Goal: Information Seeking & Learning: Check status

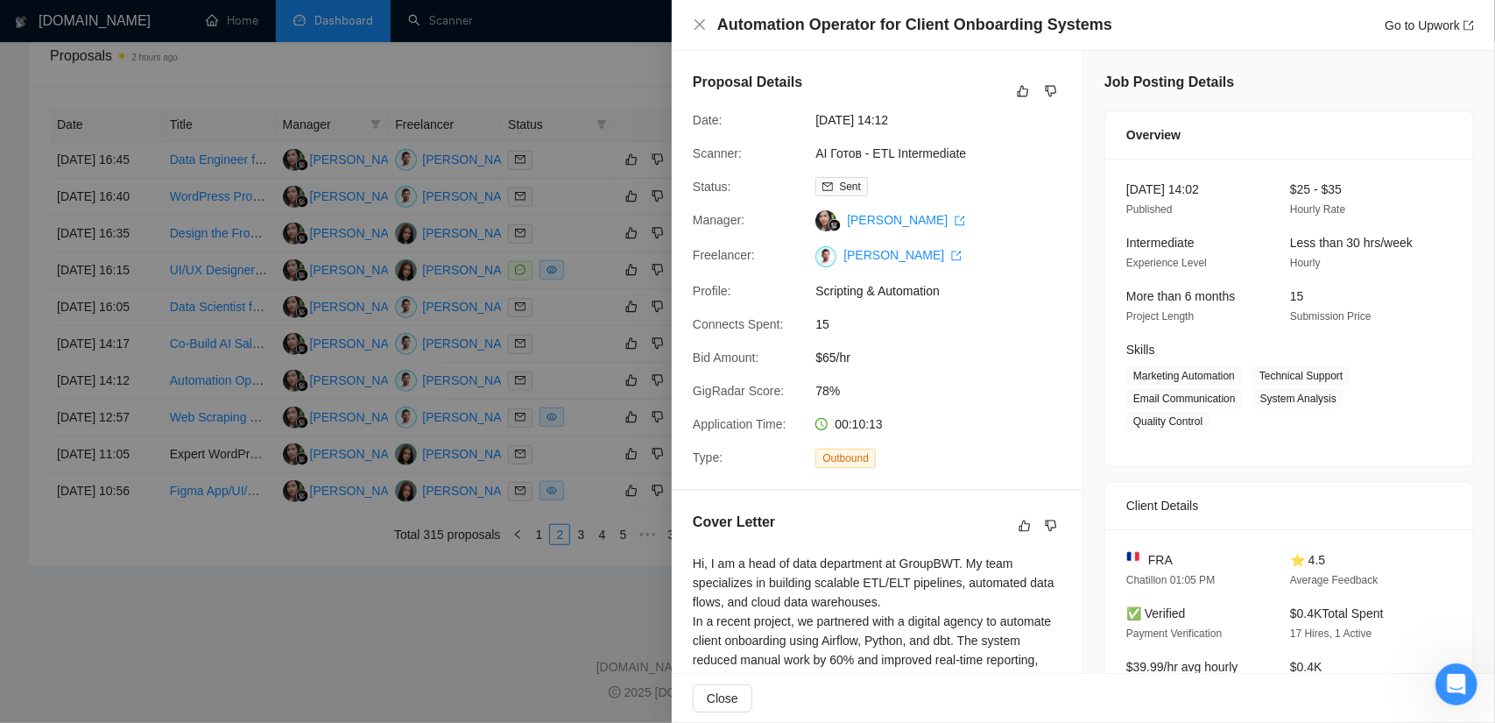
click at [356, 649] on div at bounding box center [747, 361] width 1495 height 723
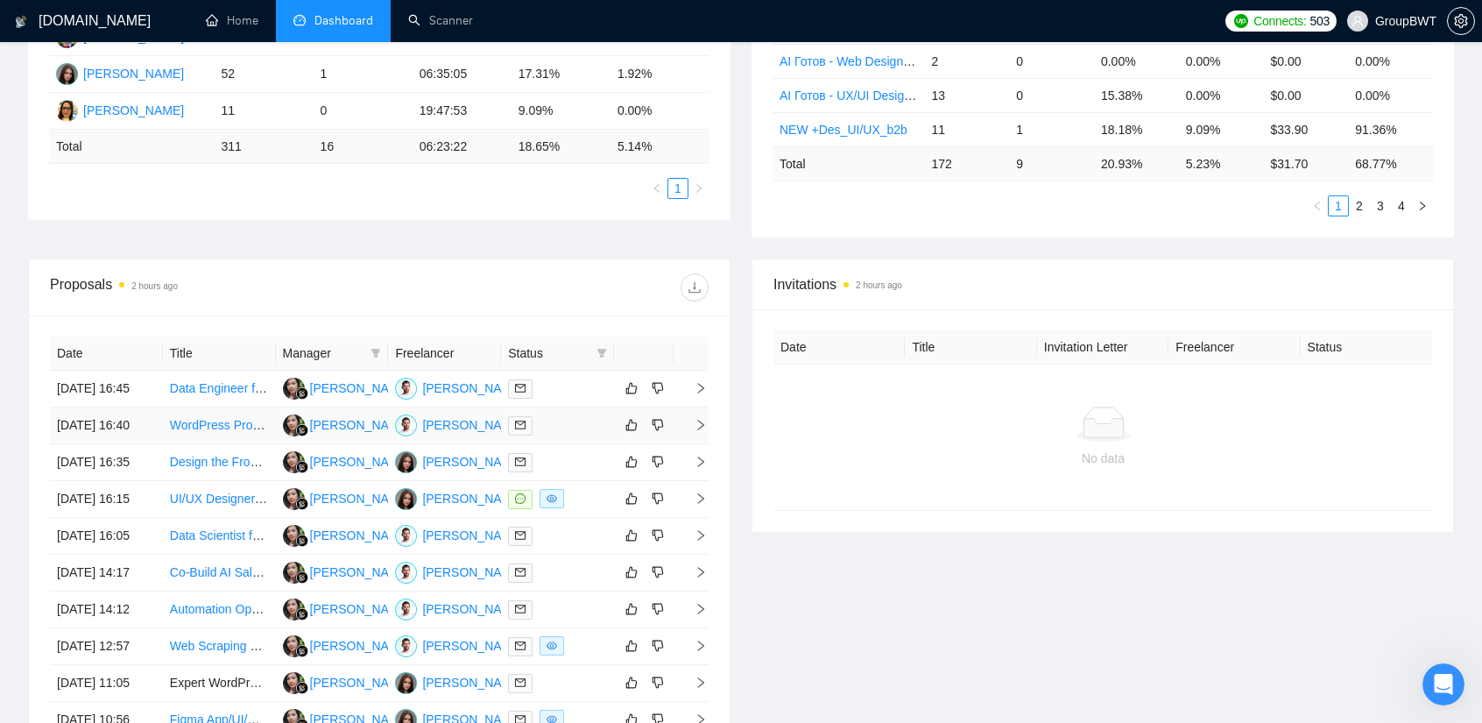
scroll to position [700, 0]
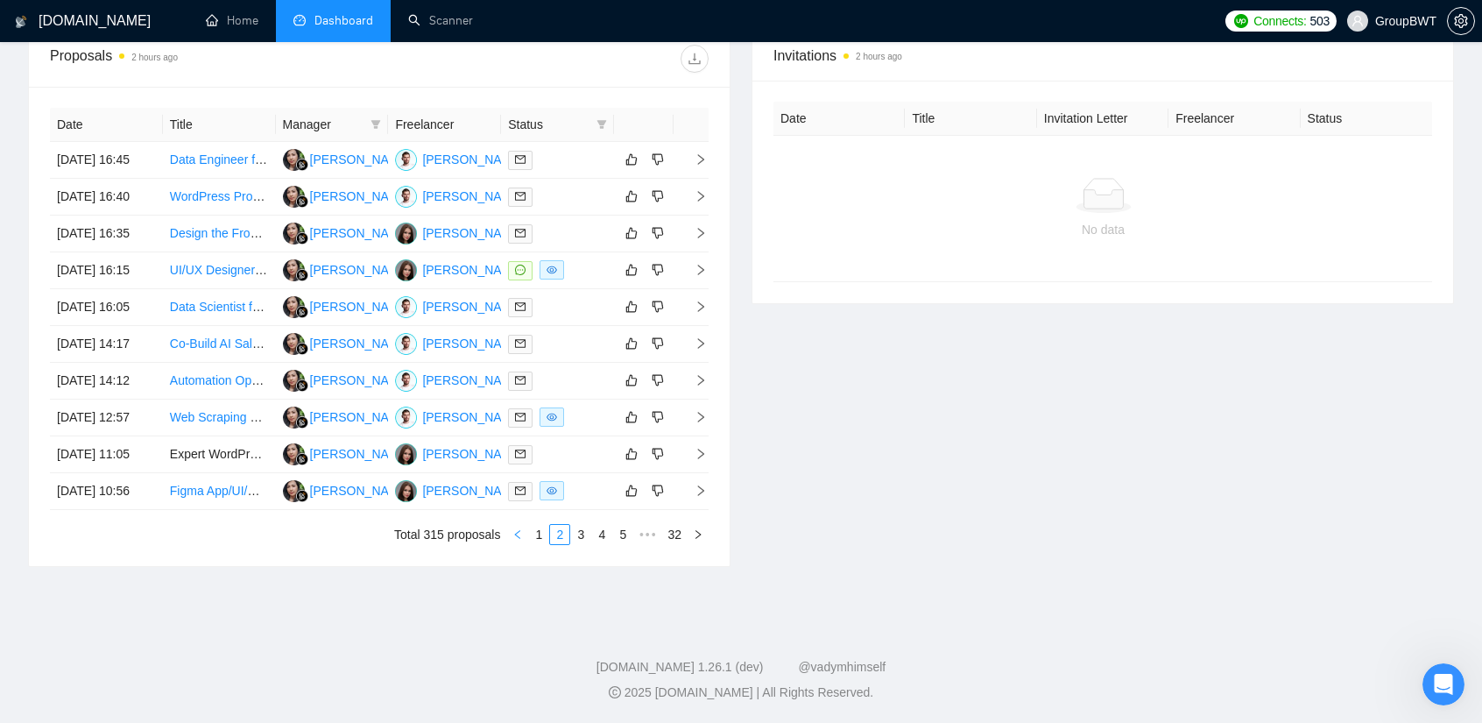
click at [528, 545] on button "button" at bounding box center [517, 534] width 21 height 21
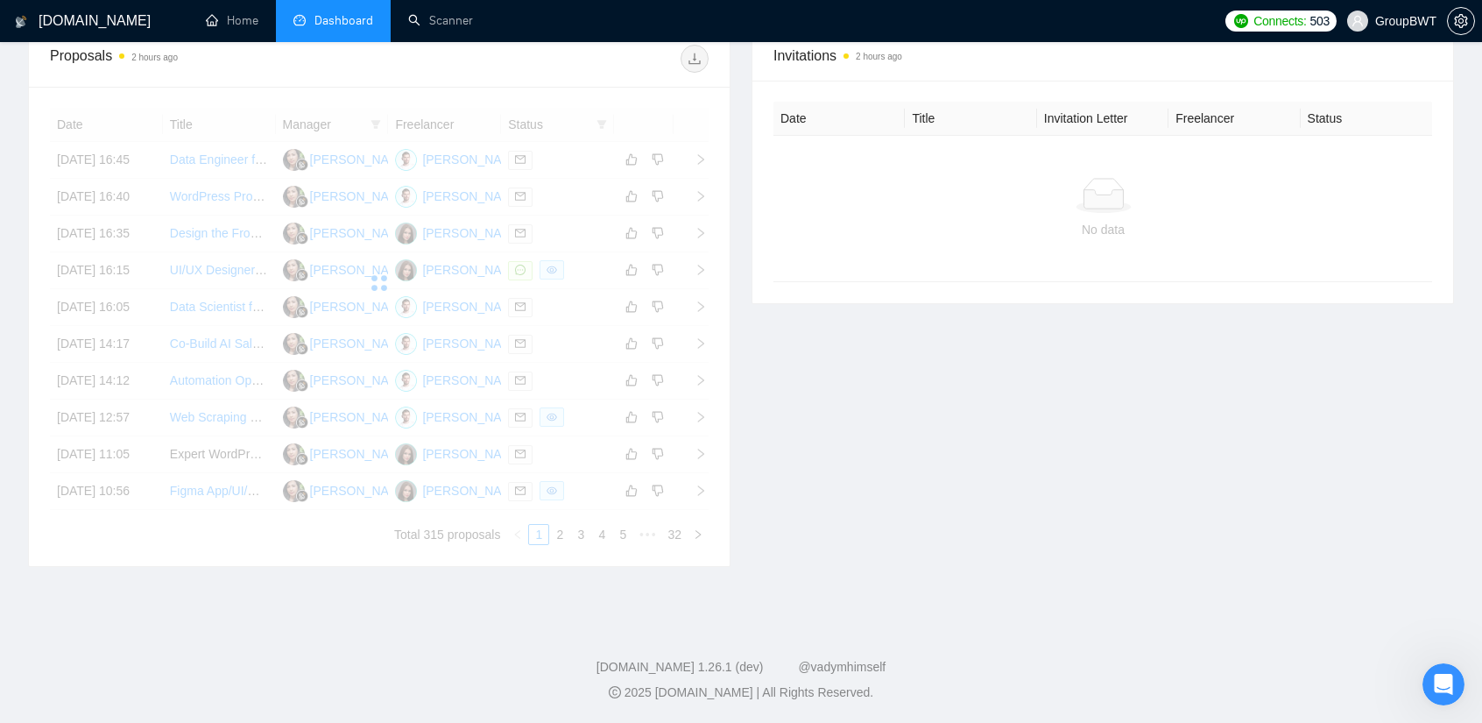
click at [538, 545] on div "Date Title Manager Freelancer Status [DATE] 16:45 Data Engineer for Data Wareho…" at bounding box center [379, 326] width 659 height 437
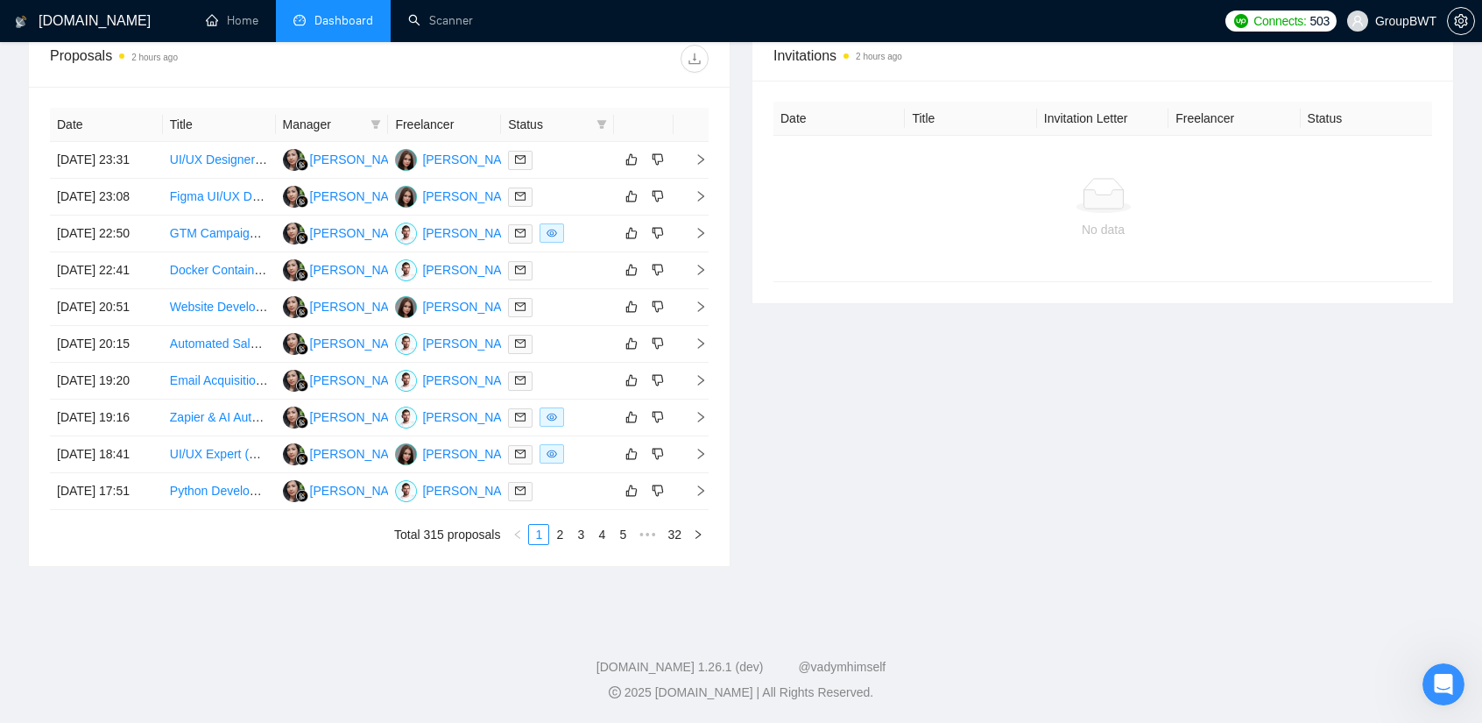
scroll to position [825, 0]
click at [512, 584] on div "Proposals 2 hours ago Date Title Manager Freelancer Status [DATE] 23:31 UI/UX D…" at bounding box center [741, 309] width 1447 height 558
click at [587, 537] on link "3" at bounding box center [580, 534] width 19 height 19
click at [491, 610] on div "[DOMAIN_NAME] Home Dashboard Scanner Connects: 503 GroupBWT Team Dashboard [DAT…" at bounding box center [741, 28] width 1482 height 1388
click at [818, 296] on div "Invitations 2 hours ago Date Title Invitation Letter Freelancer Status No data" at bounding box center [1102, 298] width 723 height 537
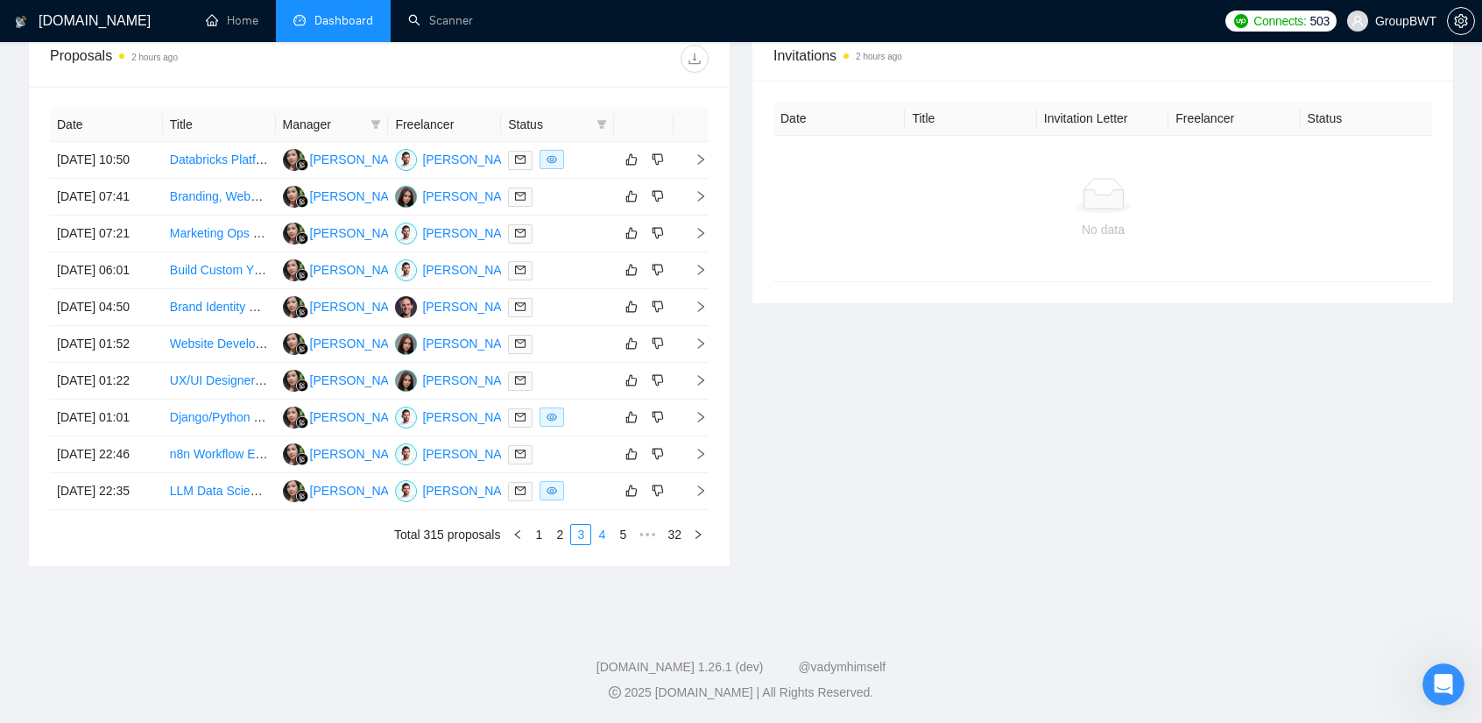
click at [604, 533] on link "4" at bounding box center [601, 534] width 19 height 19
click at [871, 365] on div "Invitations 2 hours ago Date Title Invitation Letter Freelancer Status No data" at bounding box center [1102, 298] width 723 height 537
click at [610, 526] on link "5" at bounding box center [601, 534] width 19 height 19
click at [887, 339] on div "Invitations 2 hours ago Date Title Invitation Letter Freelancer Status No data" at bounding box center [1102, 298] width 723 height 537
click at [608, 536] on link "6" at bounding box center [601, 534] width 19 height 19
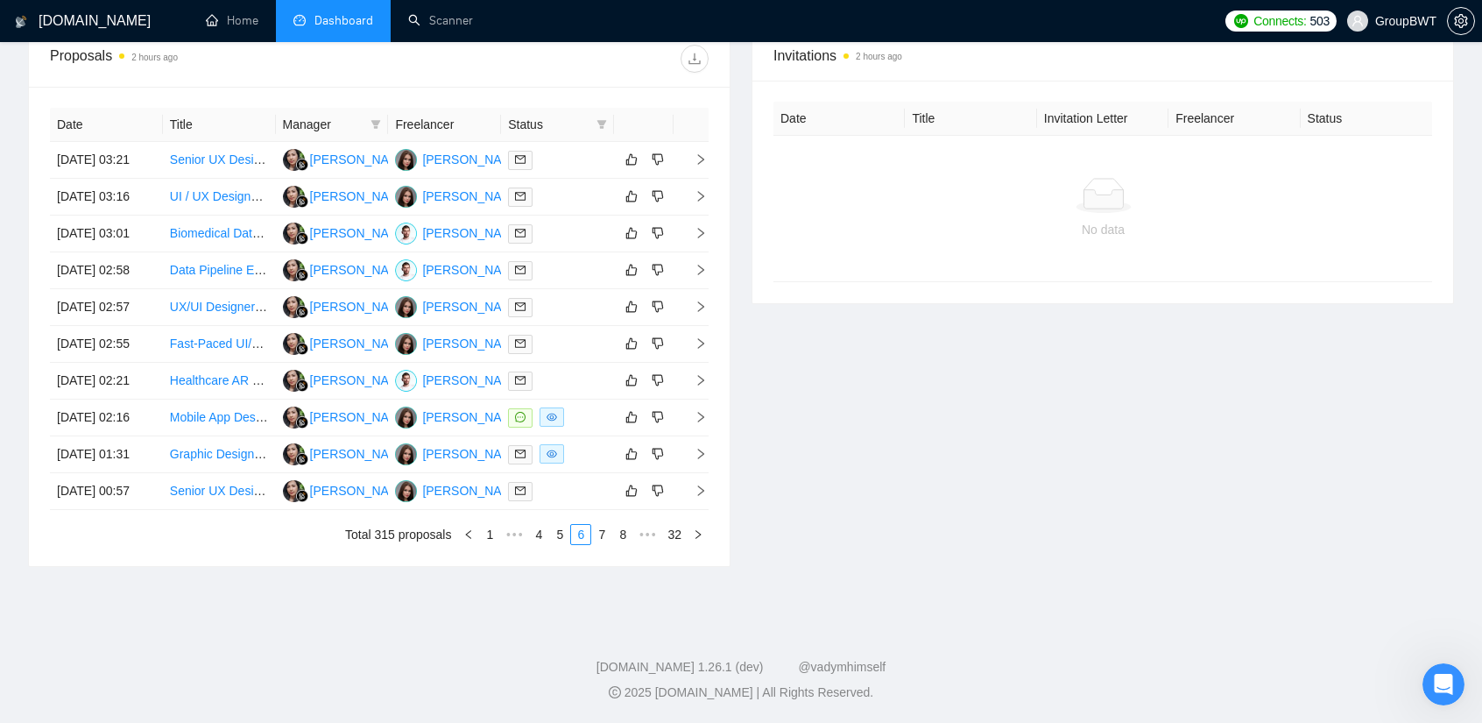
click at [849, 325] on div "Invitations 2 hours ago Date Title Invitation Letter Freelancer Status No data" at bounding box center [1102, 298] width 723 height 537
click at [606, 544] on link "7" at bounding box center [601, 534] width 19 height 19
click at [901, 418] on div "Invitations 2 hours ago Date Title Invitation Letter Freelancer Status No data" at bounding box center [1102, 298] width 723 height 537
click at [602, 544] on link "8" at bounding box center [601, 534] width 19 height 19
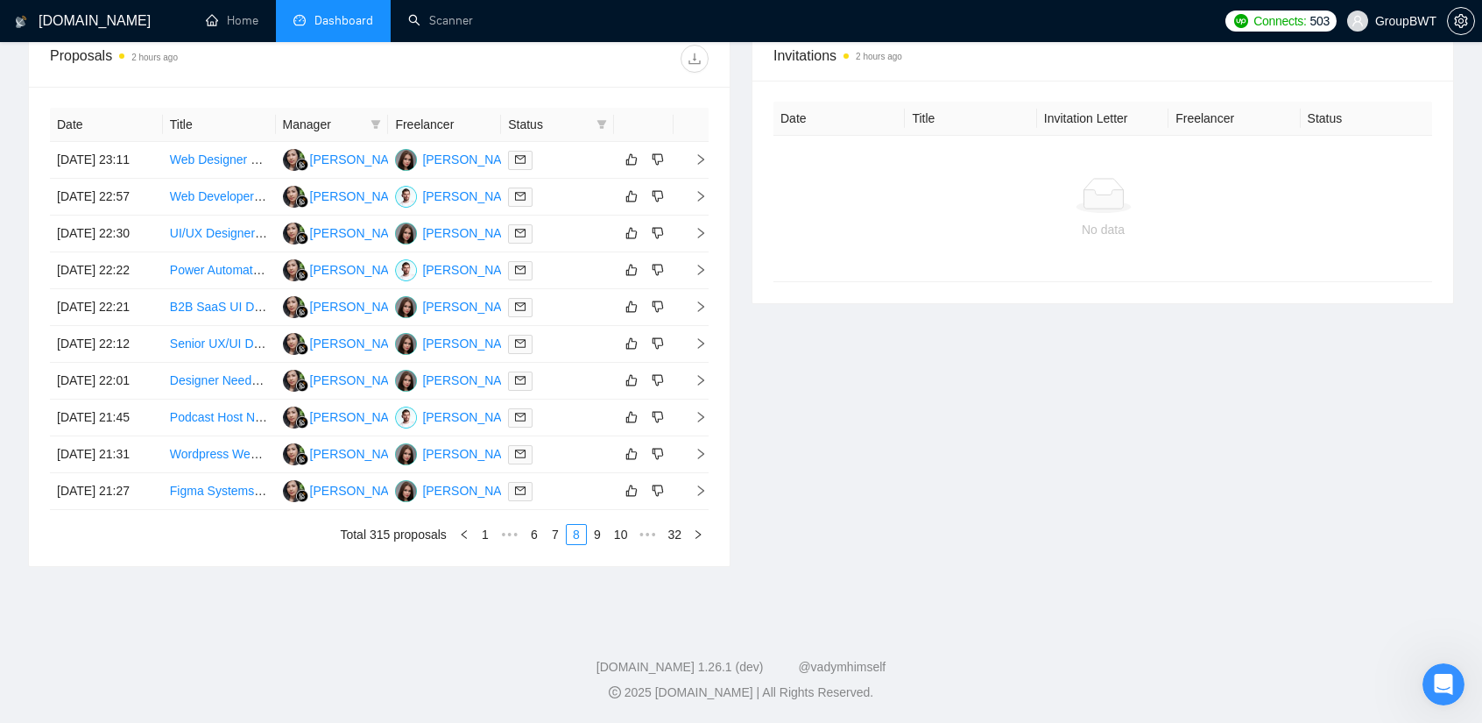
click at [860, 419] on div "Invitations 2 hours ago Date Title Invitation Letter Freelancer Status No data" at bounding box center [1102, 298] width 723 height 537
click at [489, 544] on link "1" at bounding box center [485, 534] width 19 height 19
click at [561, 544] on link "2" at bounding box center [559, 534] width 19 height 19
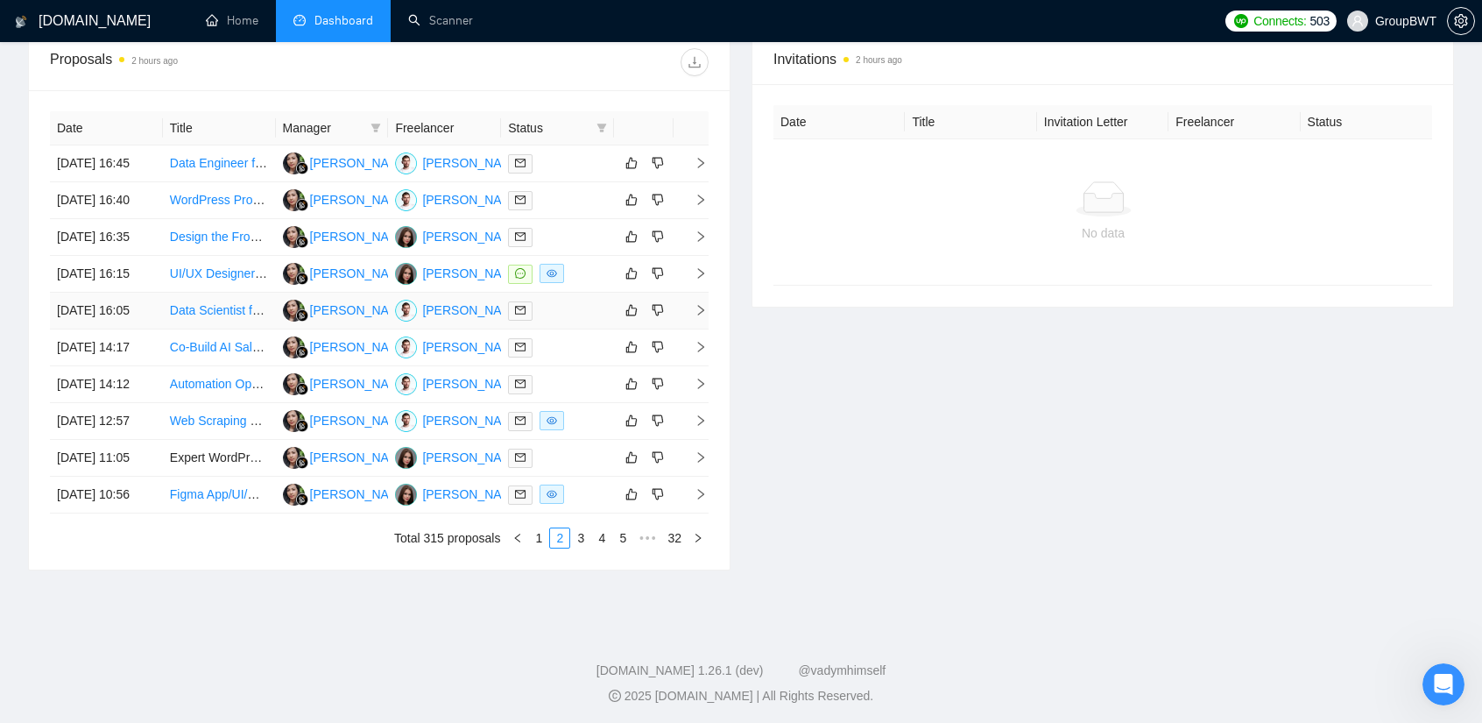
scroll to position [650, 0]
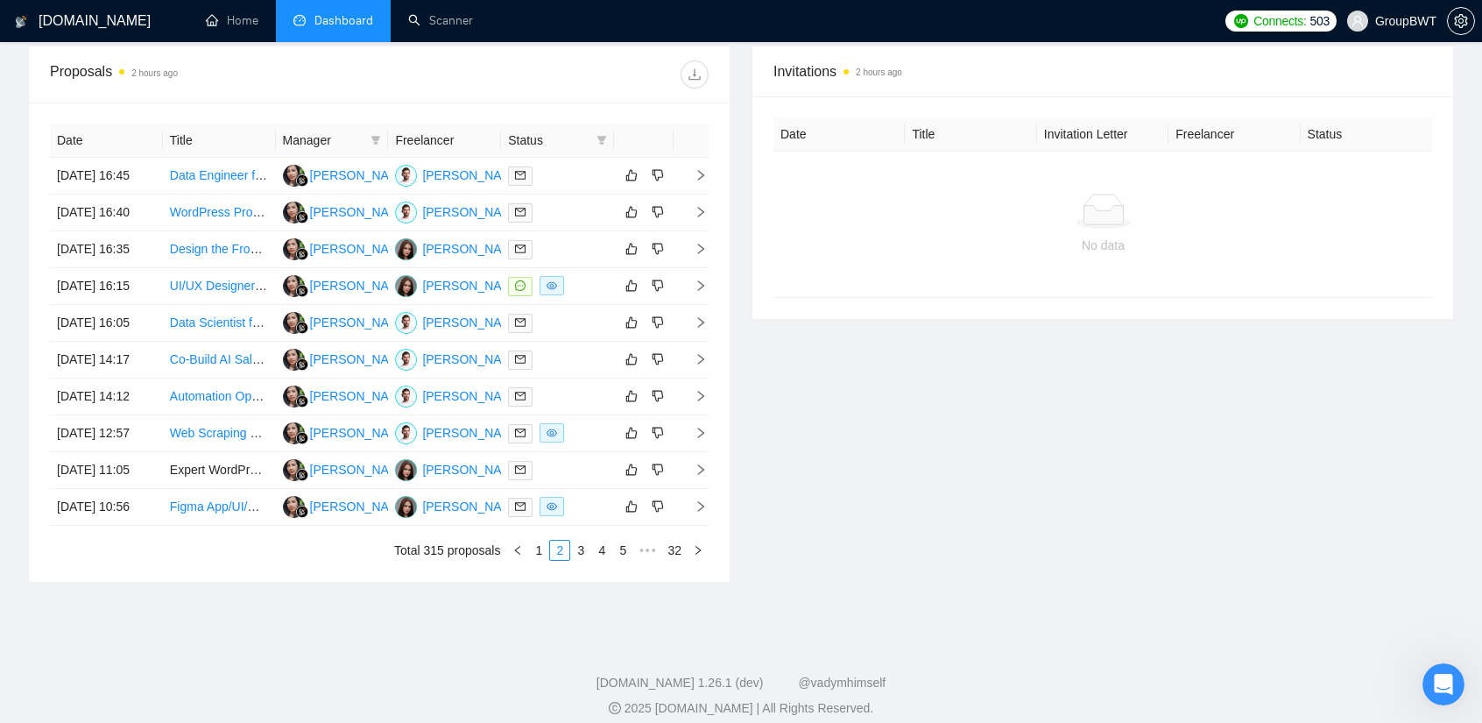
click at [798, 442] on div "Invitations 2 hours ago Date Title Invitation Letter Freelancer Status No data" at bounding box center [1102, 314] width 723 height 537
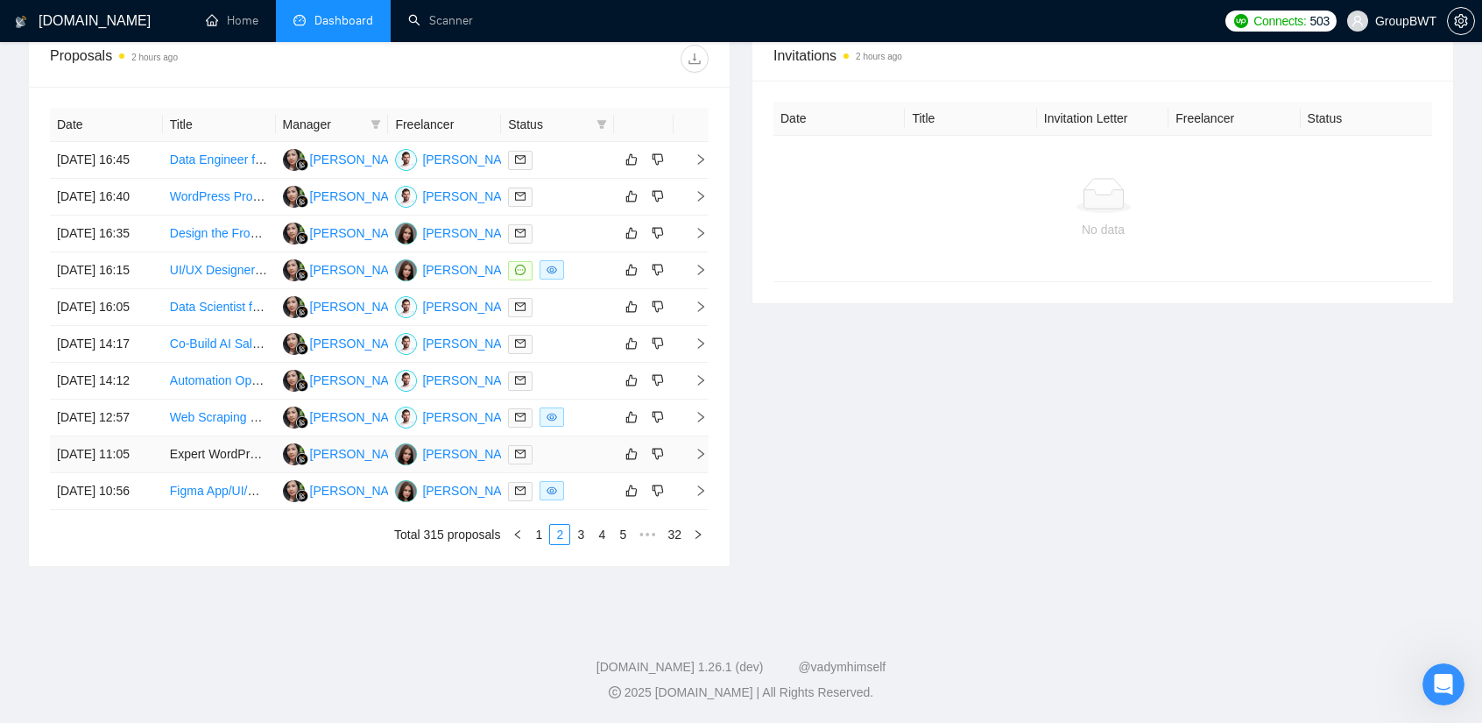
scroll to position [825, 0]
click at [580, 535] on link "3" at bounding box center [580, 534] width 19 height 19
click at [621, 533] on link "5" at bounding box center [622, 534] width 19 height 19
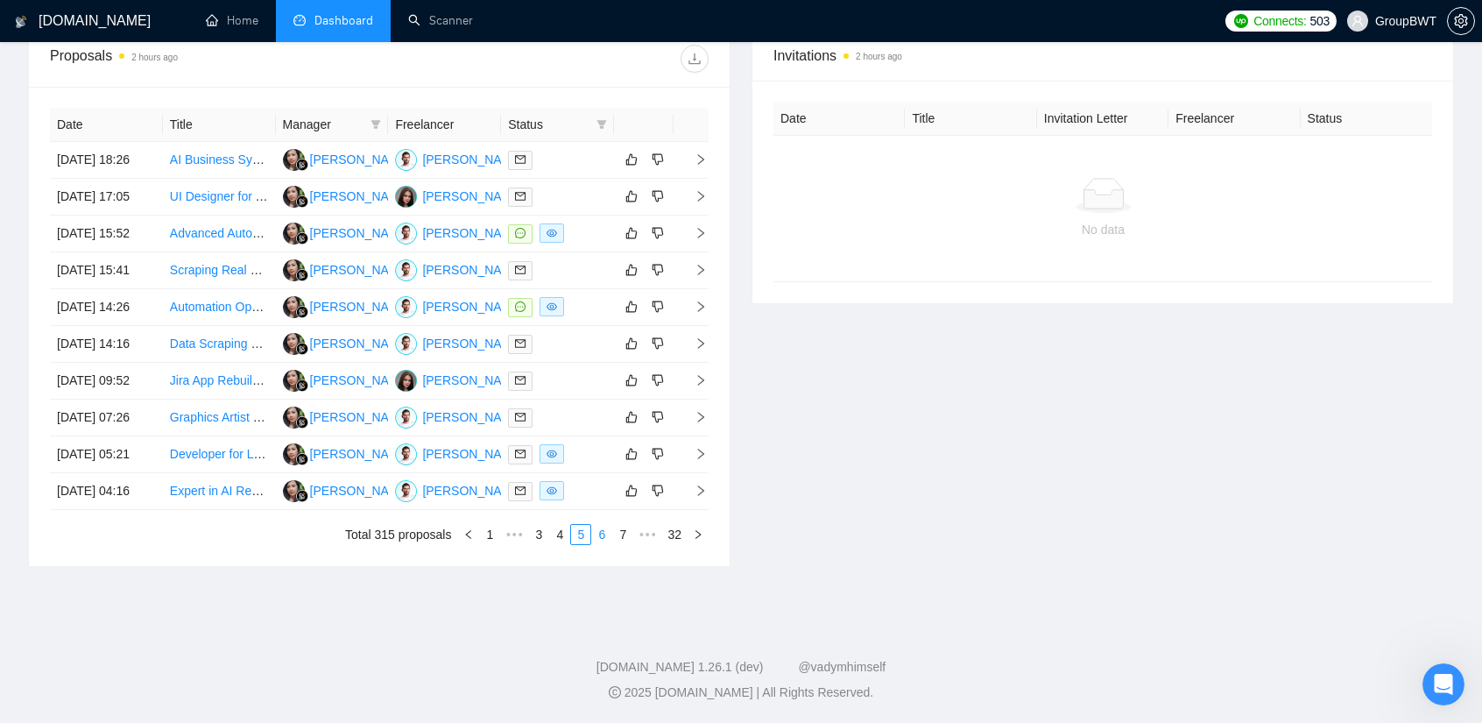
click at [609, 534] on link "6" at bounding box center [601, 534] width 19 height 19
click at [617, 535] on link "8" at bounding box center [622, 534] width 19 height 19
click at [601, 535] on link "9" at bounding box center [597, 534] width 19 height 19
click at [938, 420] on div "Invitations 2 hours ago Date Title Invitation Letter Freelancer Status No data" at bounding box center [1102, 298] width 723 height 537
click at [598, 535] on link "10" at bounding box center [594, 534] width 25 height 19
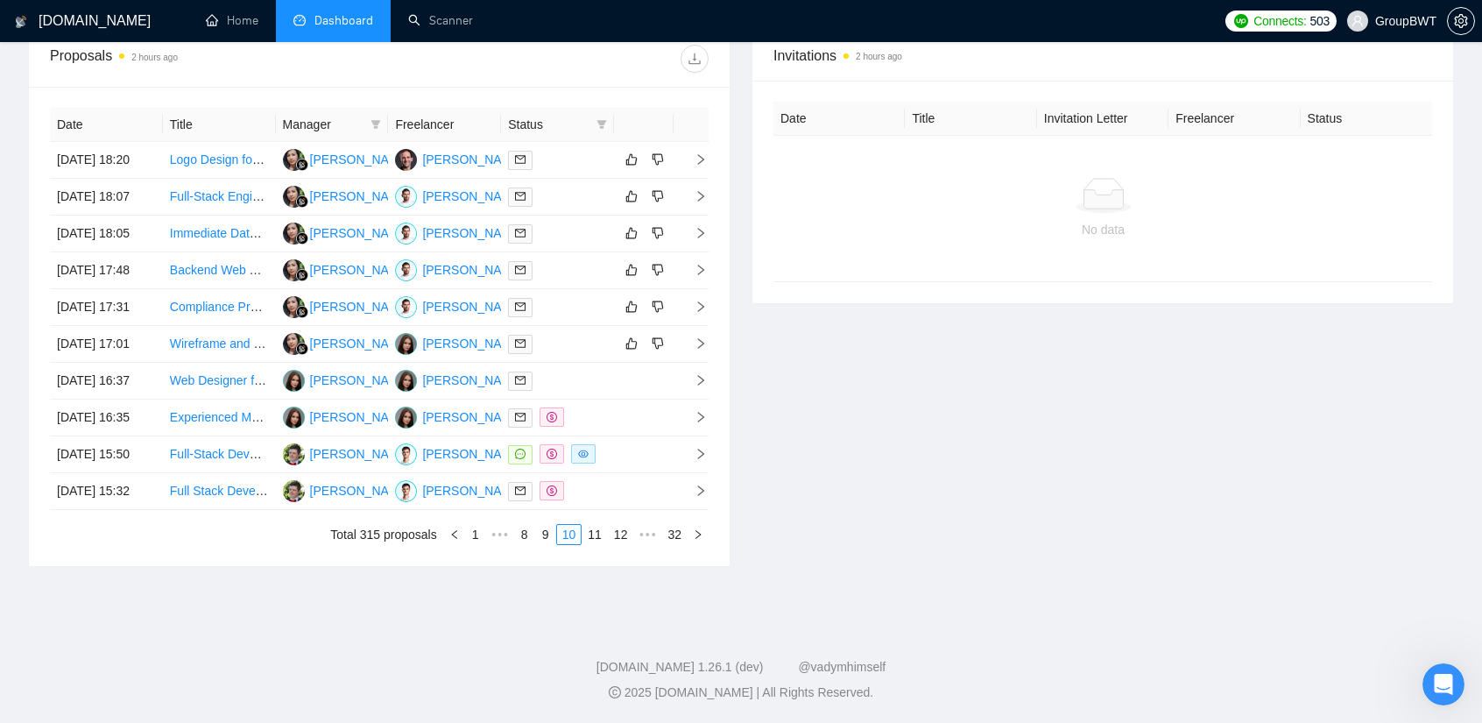
click at [865, 372] on div "Invitations 2 hours ago Date Title Invitation Letter Freelancer Status No data" at bounding box center [1102, 298] width 723 height 537
click at [599, 536] on link "11" at bounding box center [594, 534] width 25 height 19
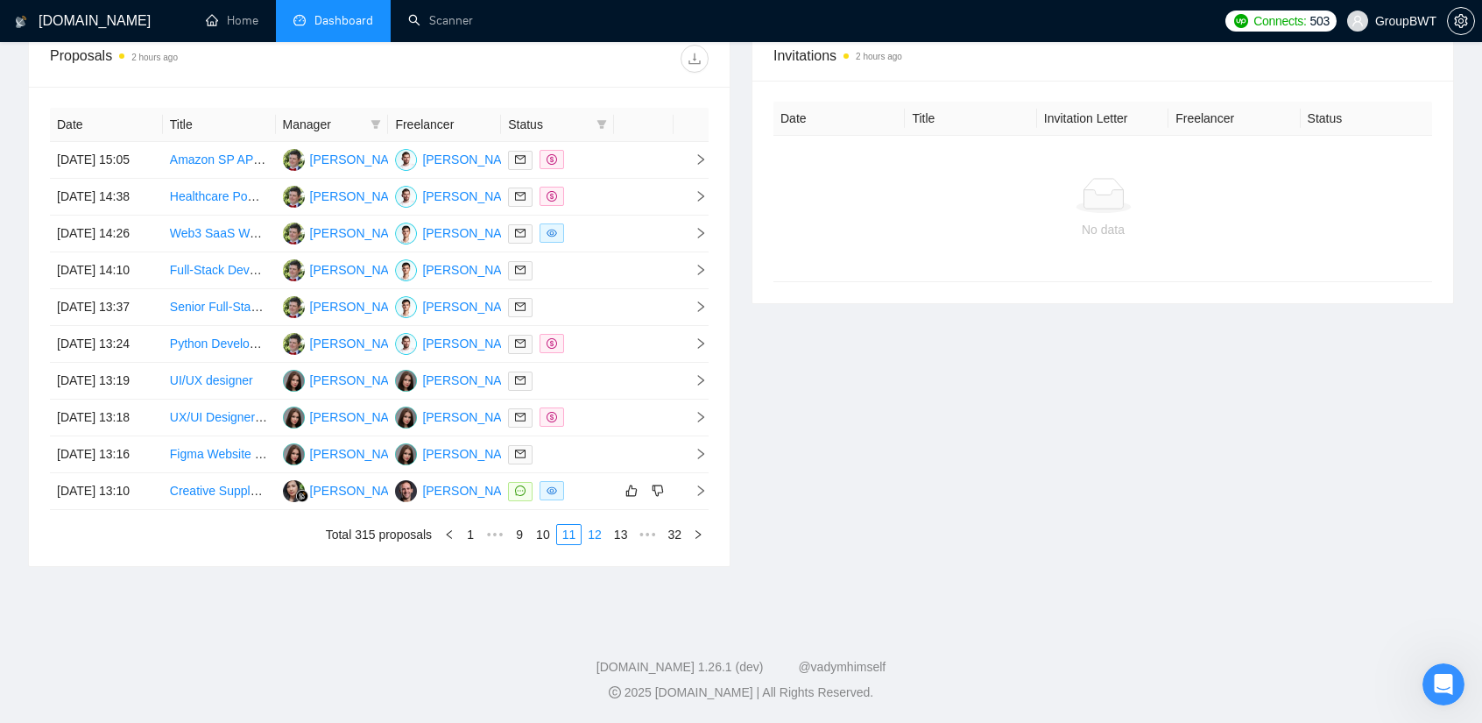
click at [596, 532] on link "12" at bounding box center [594, 534] width 25 height 19
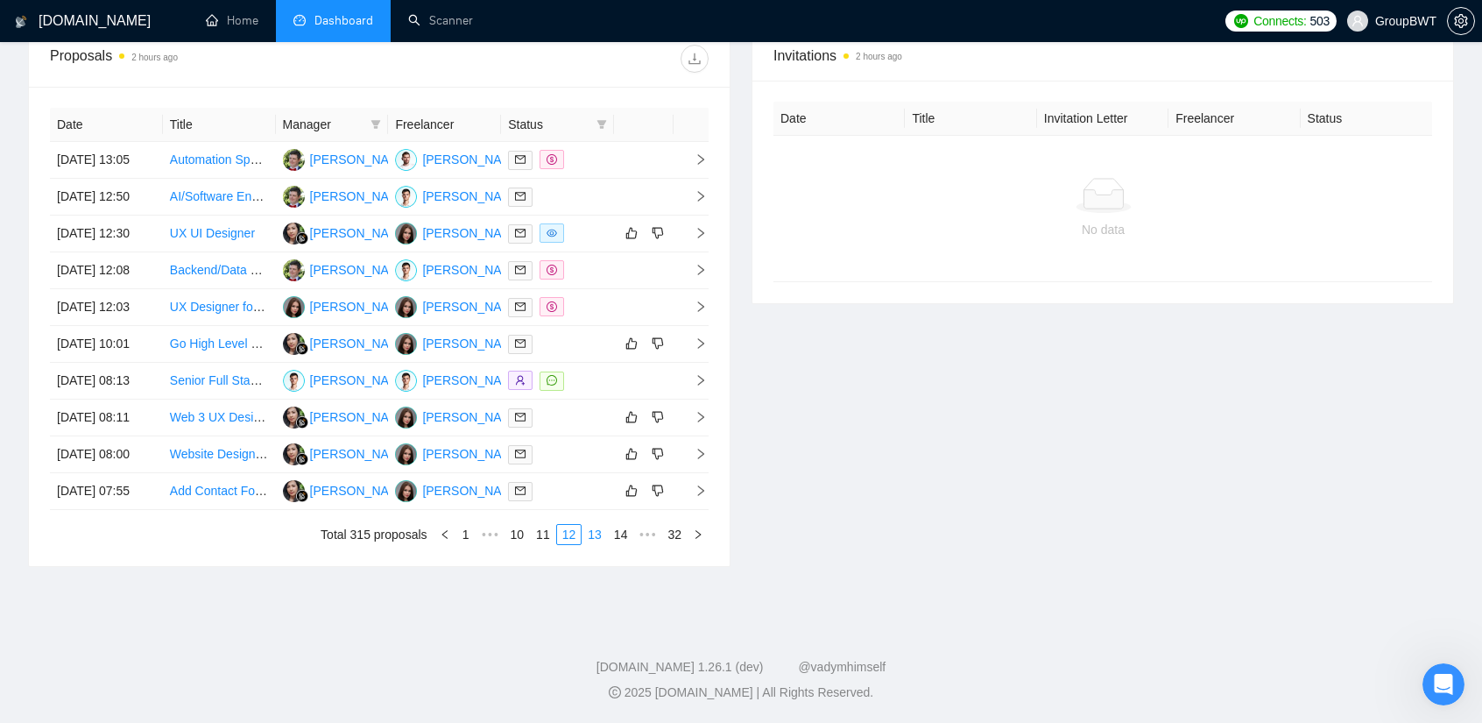
click at [603, 533] on link "13" at bounding box center [594, 534] width 25 height 19
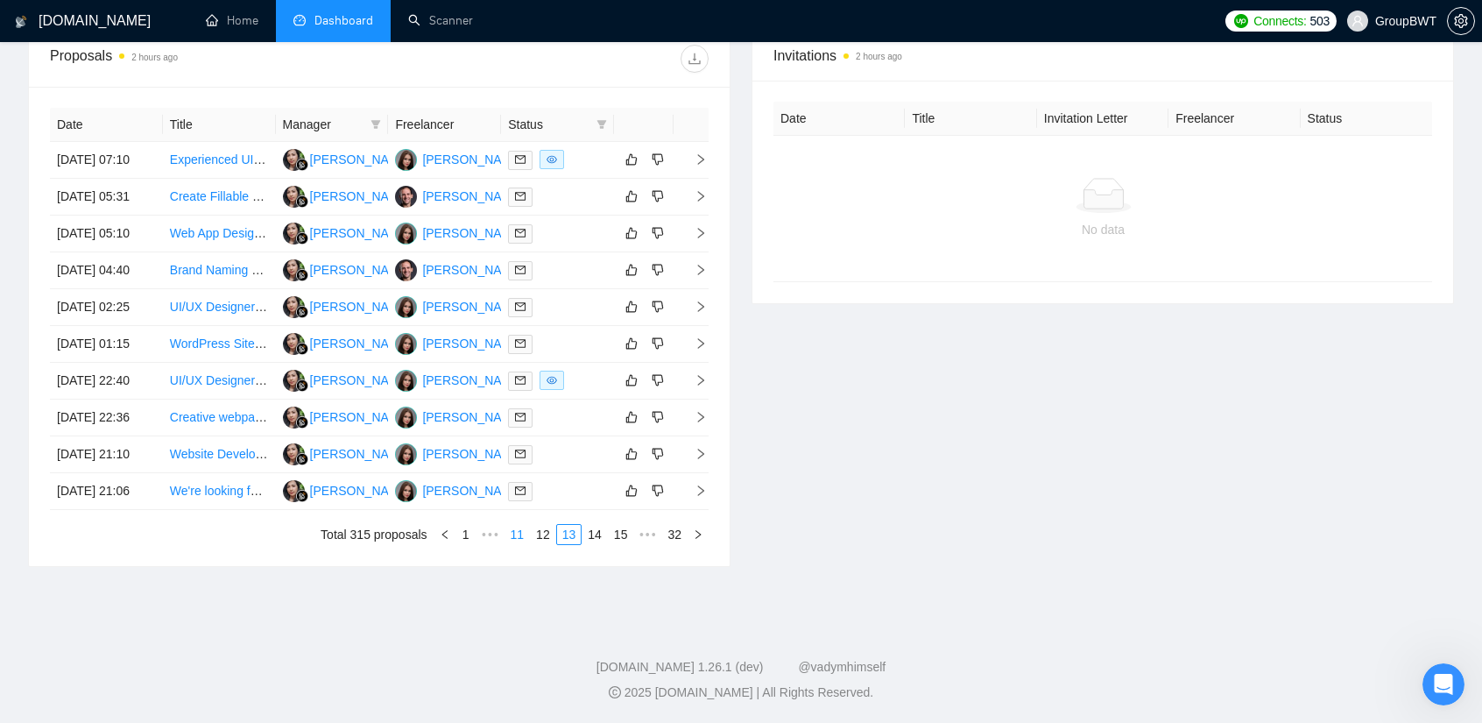
click at [528, 533] on link "11" at bounding box center [517, 534] width 25 height 19
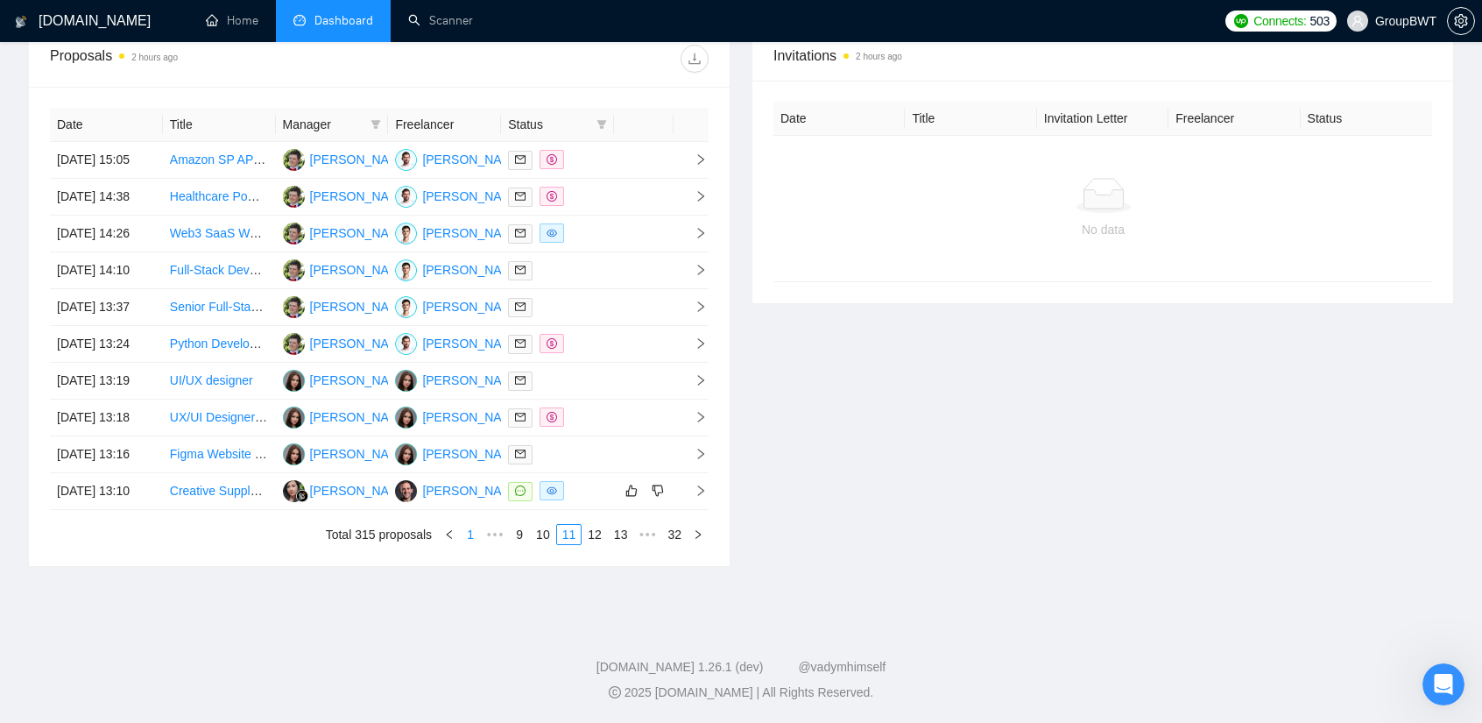
click at [475, 535] on link "1" at bounding box center [470, 534] width 19 height 19
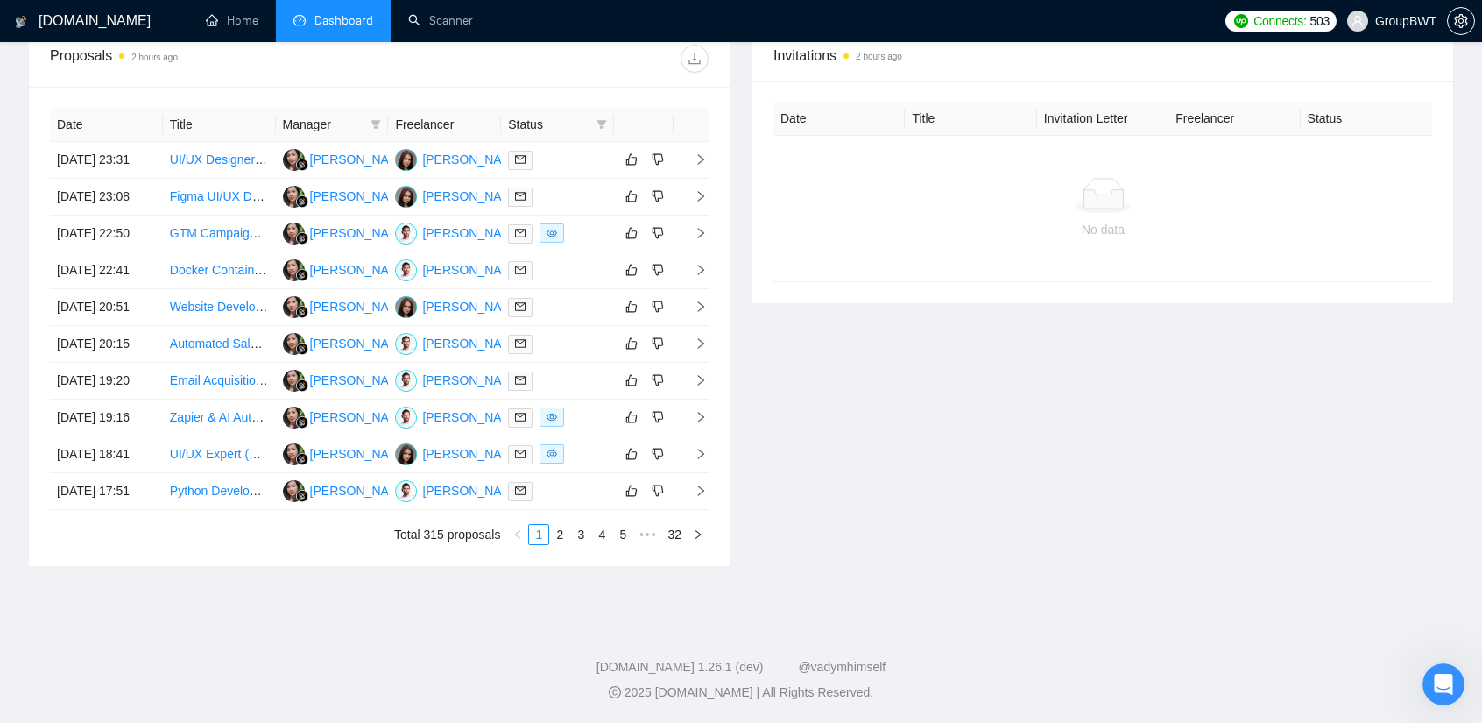
click at [799, 204] on div "Invitations 2 hours ago Date Title Invitation Letter Freelancer Status No data" at bounding box center [1102, 298] width 723 height 537
click at [561, 533] on link "2" at bounding box center [559, 534] width 19 height 19
click at [886, 352] on div "Invitations 2 hours ago Date Title Invitation Letter Freelancer Status No data" at bounding box center [1102, 298] width 723 height 537
click at [589, 539] on link "3" at bounding box center [580, 534] width 19 height 19
click at [886, 350] on div "Invitations 2 hours ago Date Title Invitation Letter Freelancer Status No data" at bounding box center [1102, 298] width 723 height 537
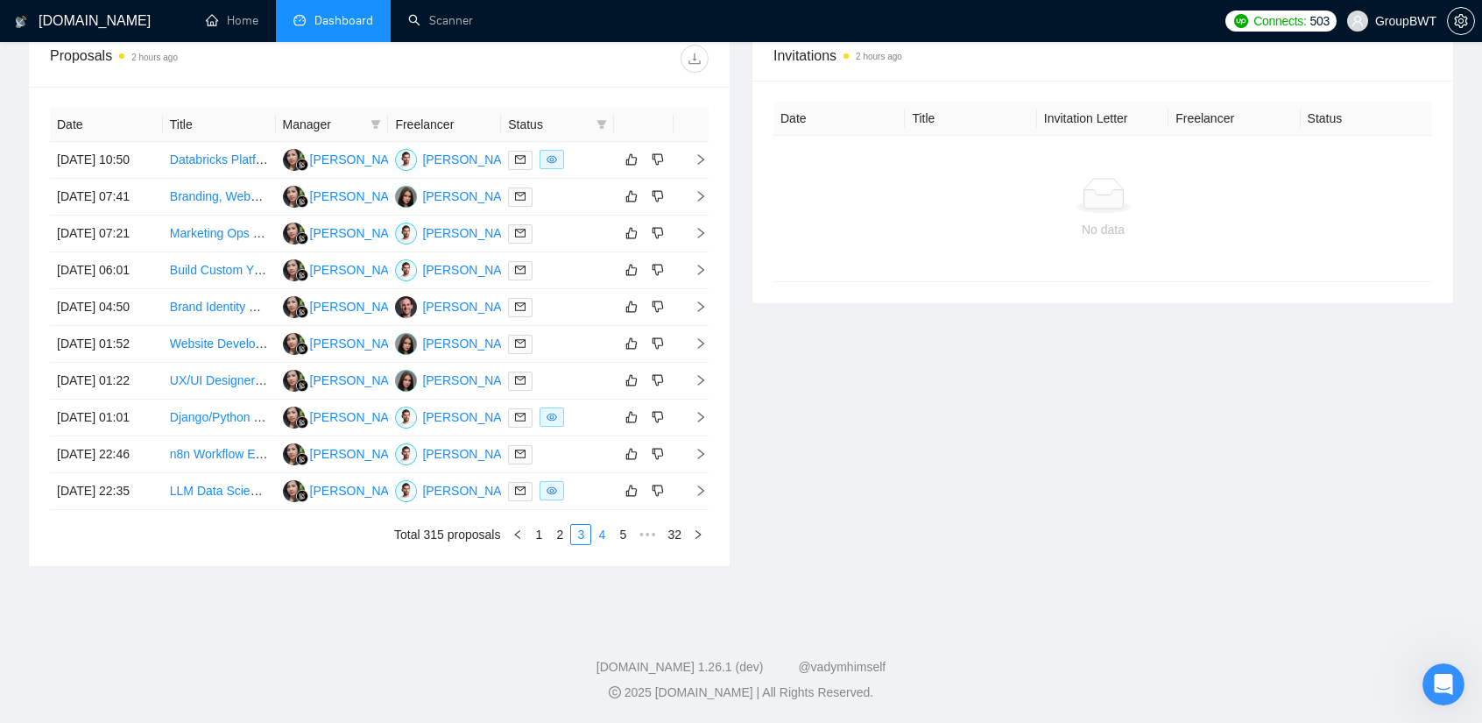
click at [601, 532] on link "4" at bounding box center [601, 534] width 19 height 19
click at [599, 526] on link "5" at bounding box center [601, 534] width 19 height 19
click at [937, 435] on div "Invitations 2 hours ago Date Title Invitation Letter Freelancer Status No data" at bounding box center [1102, 298] width 723 height 537
click at [603, 539] on link "6" at bounding box center [601, 534] width 19 height 19
click at [610, 526] on link "7" at bounding box center [601, 534] width 19 height 19
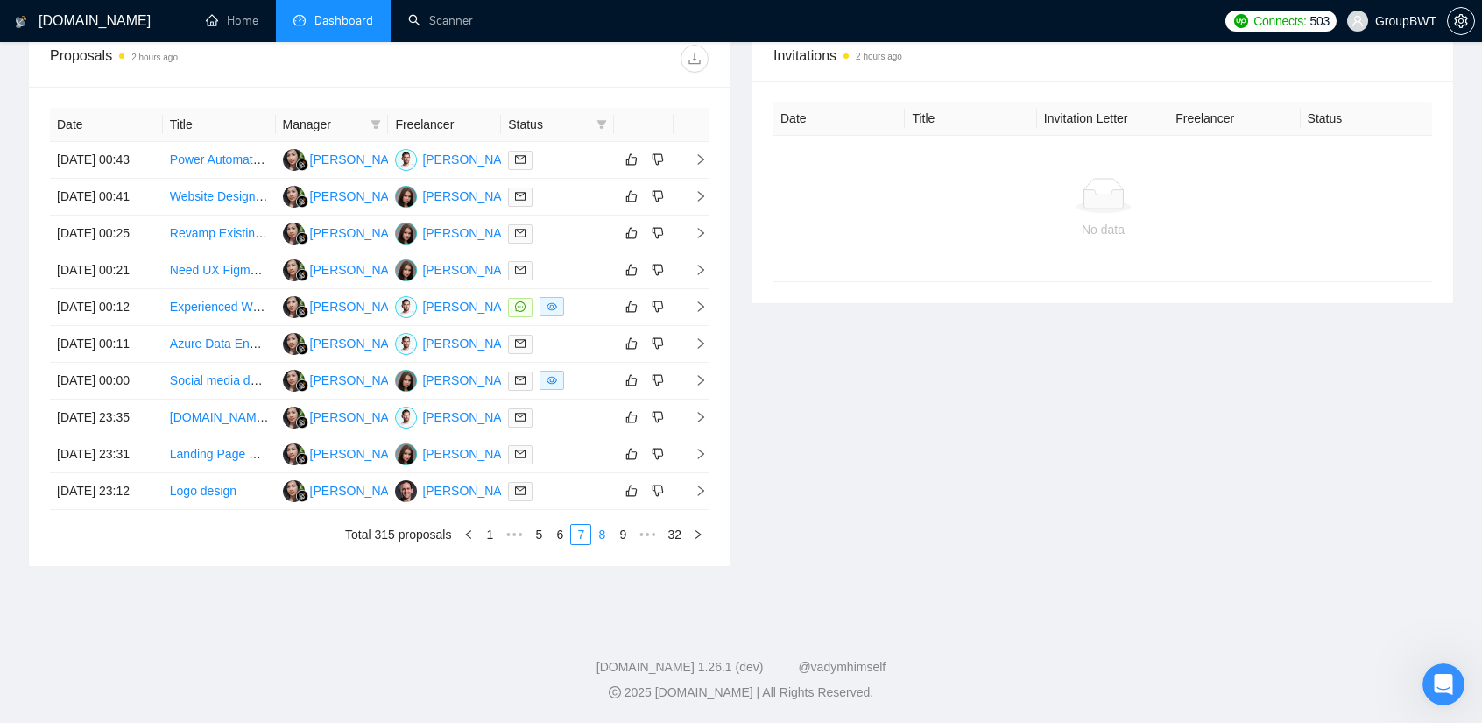
click at [603, 533] on link "8" at bounding box center [601, 534] width 19 height 19
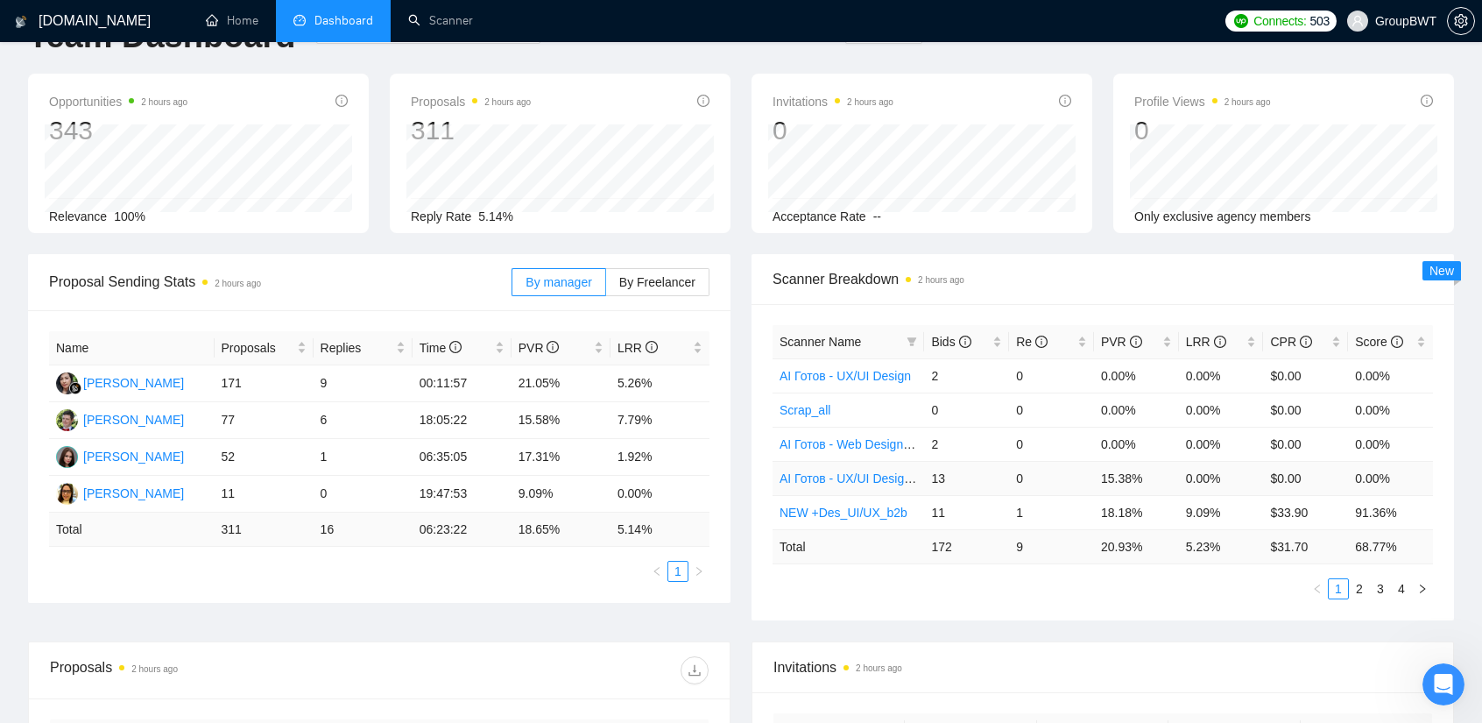
scroll to position [0, 0]
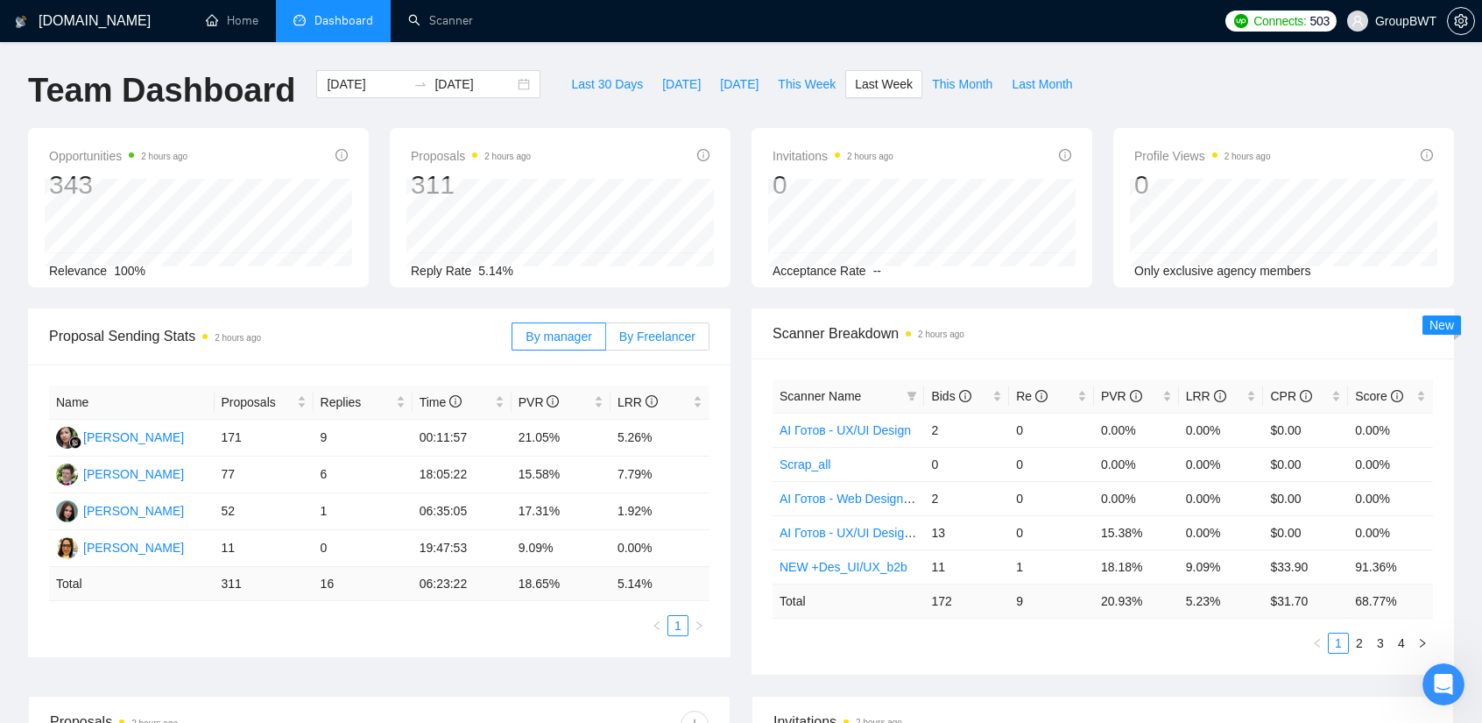
click at [666, 337] on span "By Freelancer" at bounding box center [657, 336] width 76 height 14
click at [606, 341] on input "By Freelancer" at bounding box center [606, 341] width 0 height 0
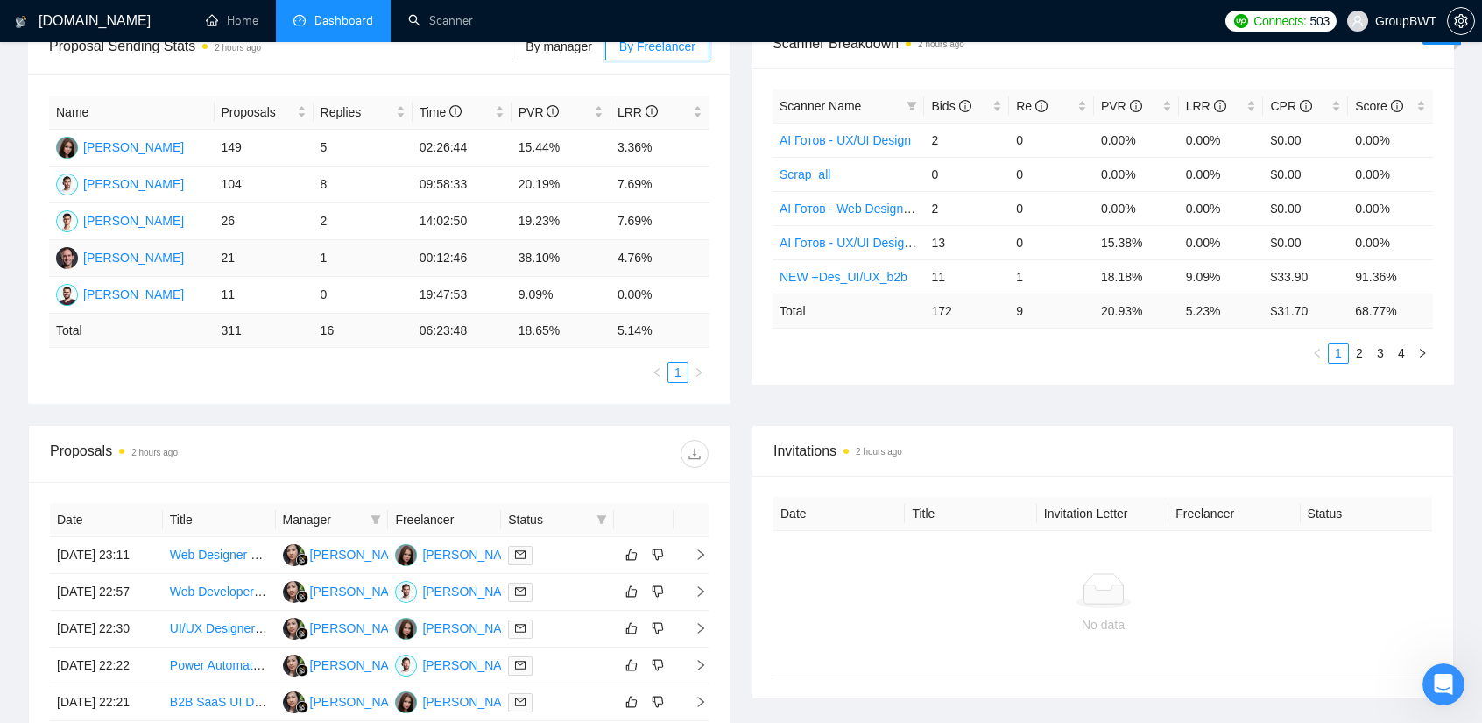
scroll to position [350, 0]
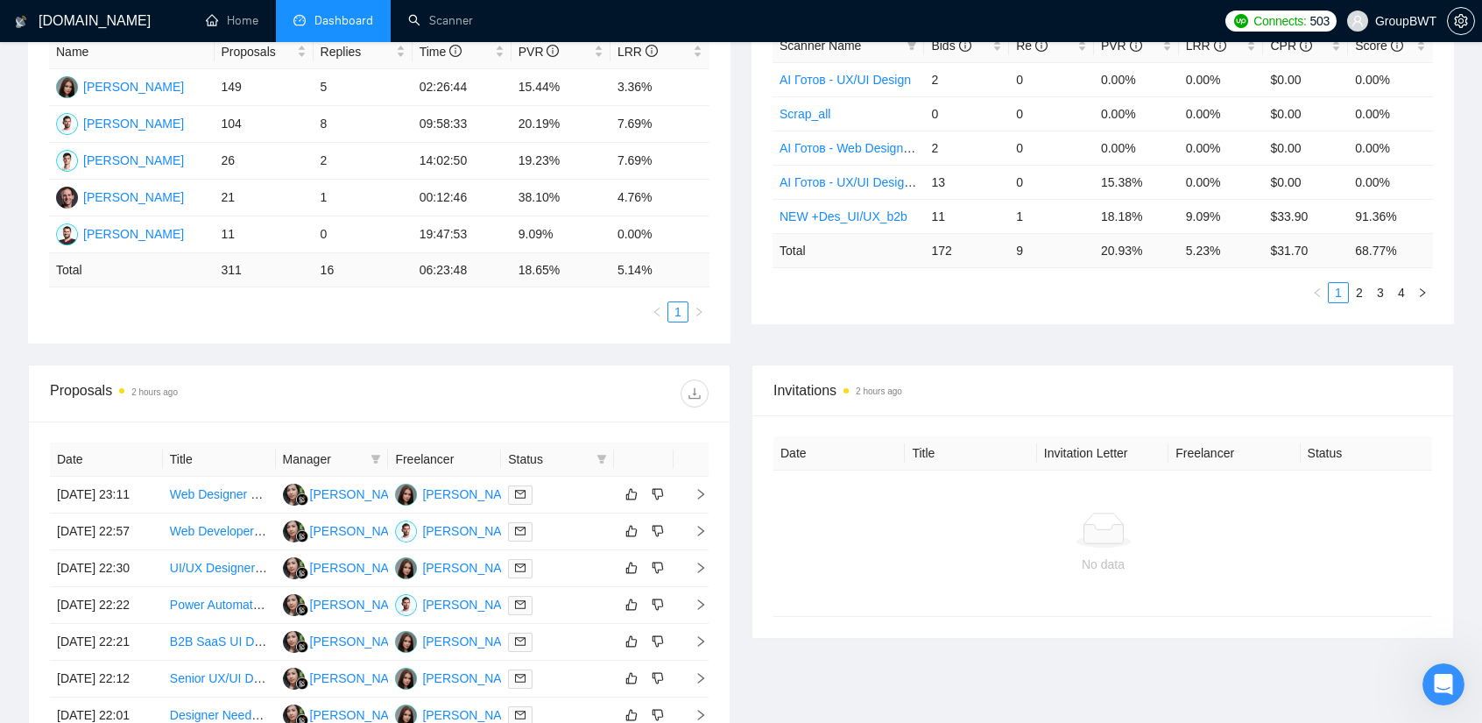
click at [565, 362] on div "Proposal Sending Stats 2 hours ago By manager By Freelancer Name Proposals Repl…" at bounding box center [741, 161] width 1447 height 406
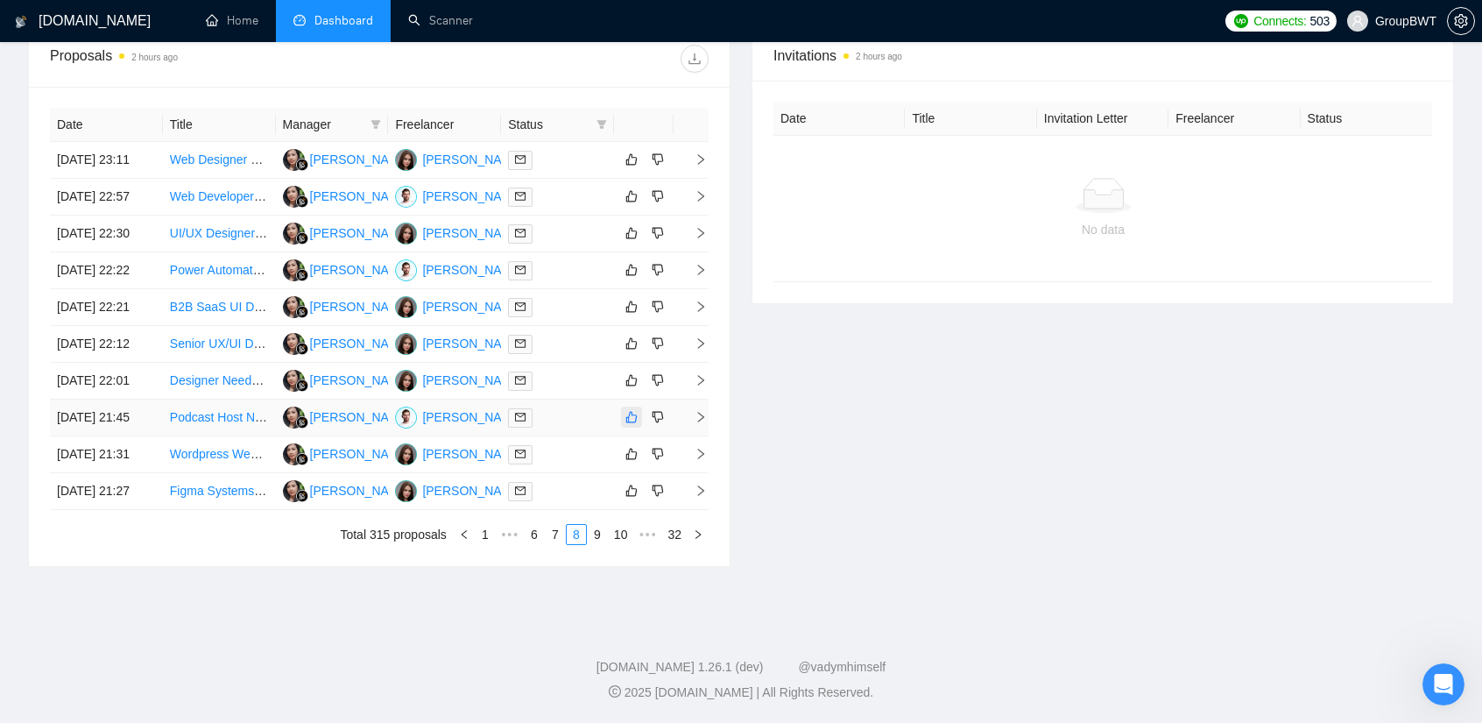
scroll to position [788, 0]
click at [487, 544] on link "1" at bounding box center [485, 534] width 19 height 19
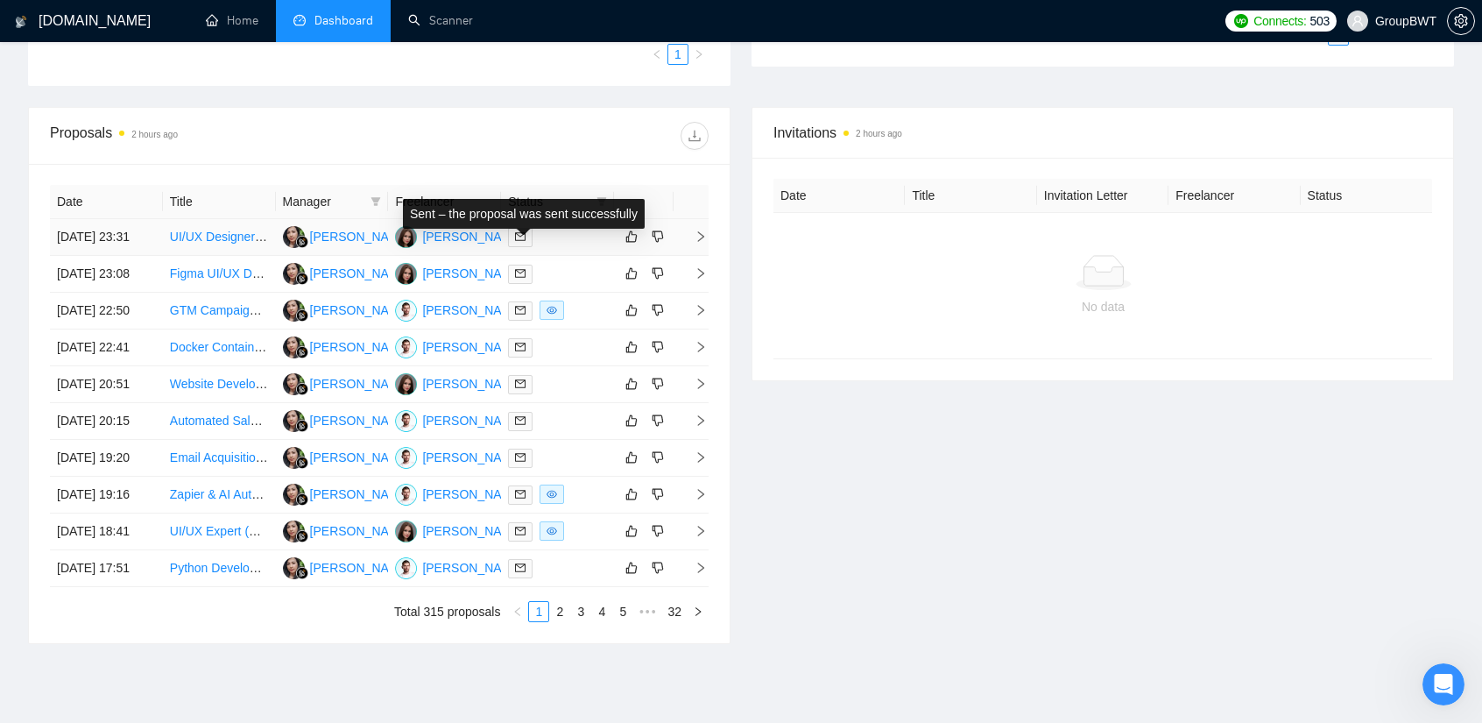
scroll to position [613, 0]
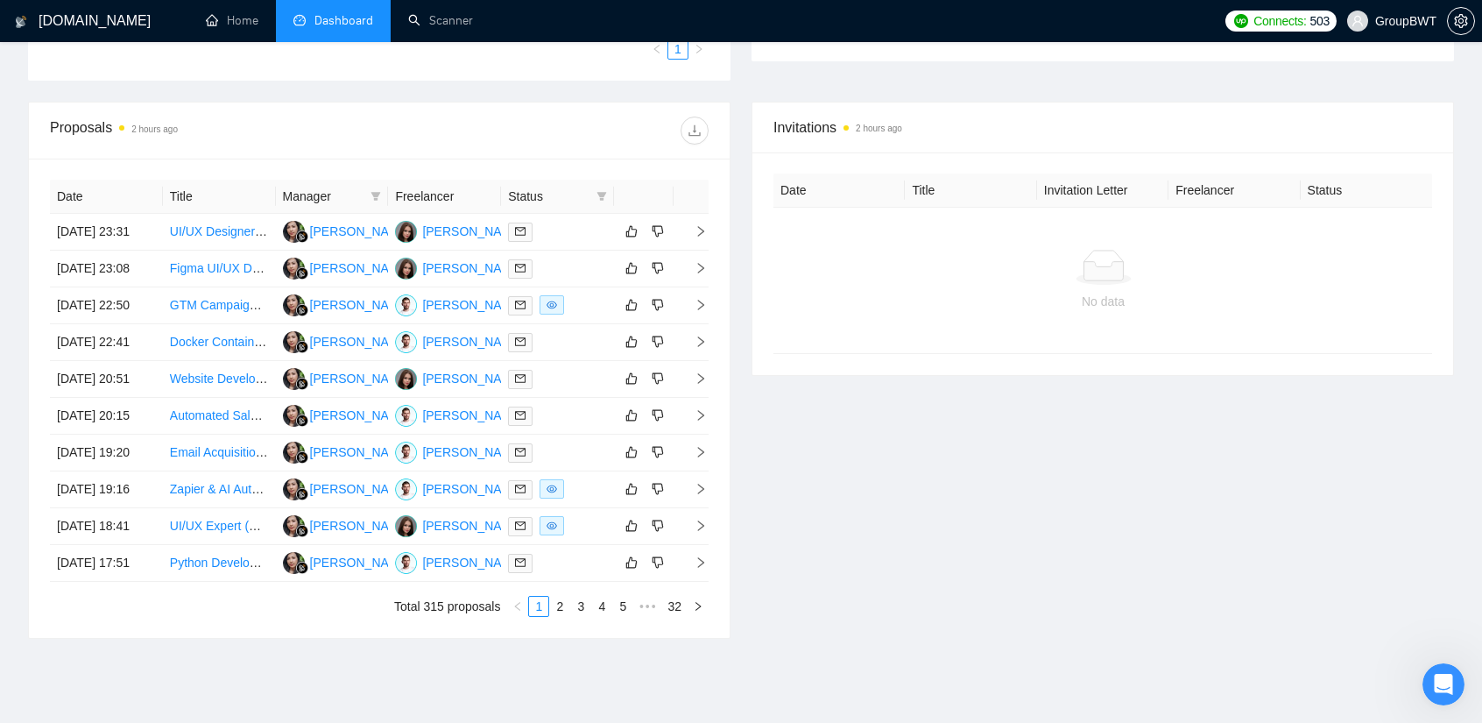
click at [609, 164] on div "Date Title Manager Freelancer Status [DATE] 23:31 UI/UX Designer Needed for Mob…" at bounding box center [379, 398] width 701 height 479
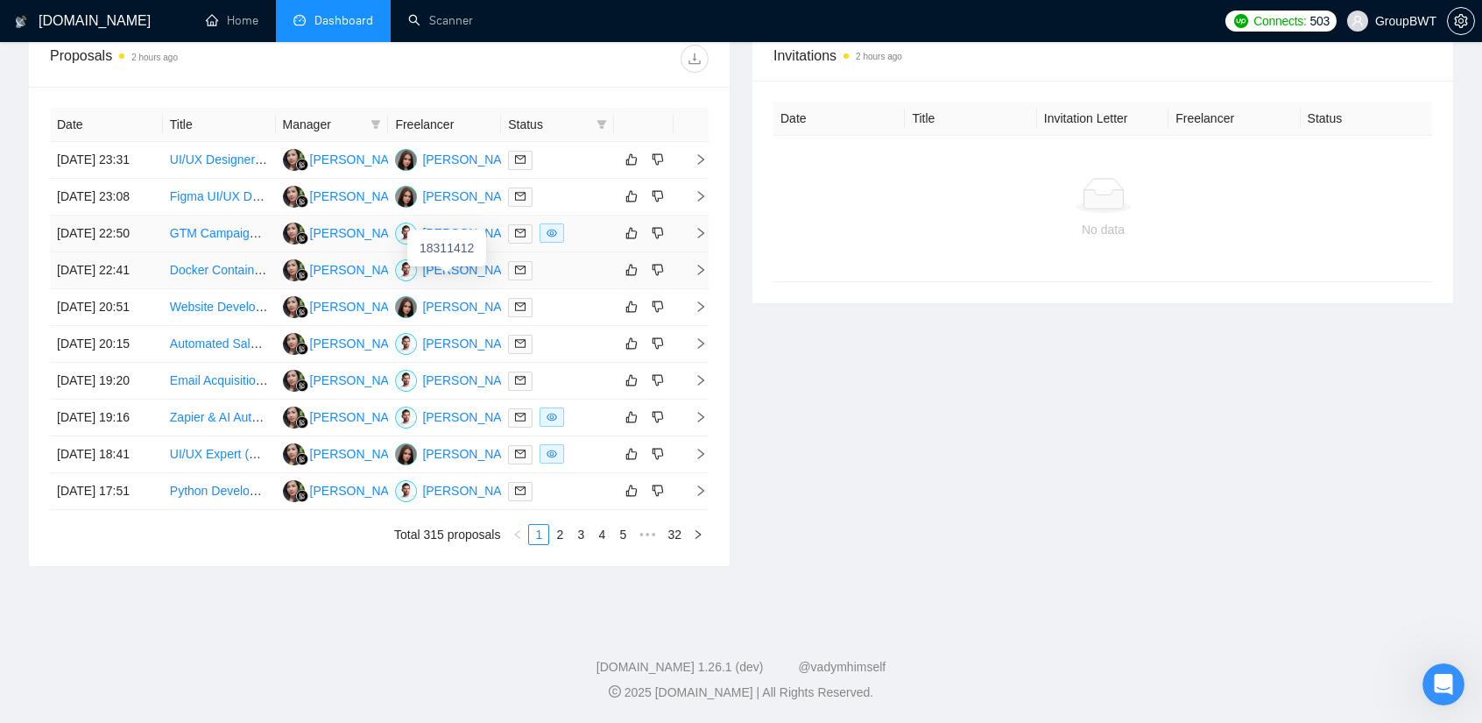
scroll to position [701, 0]
click at [565, 544] on link "2" at bounding box center [559, 534] width 19 height 19
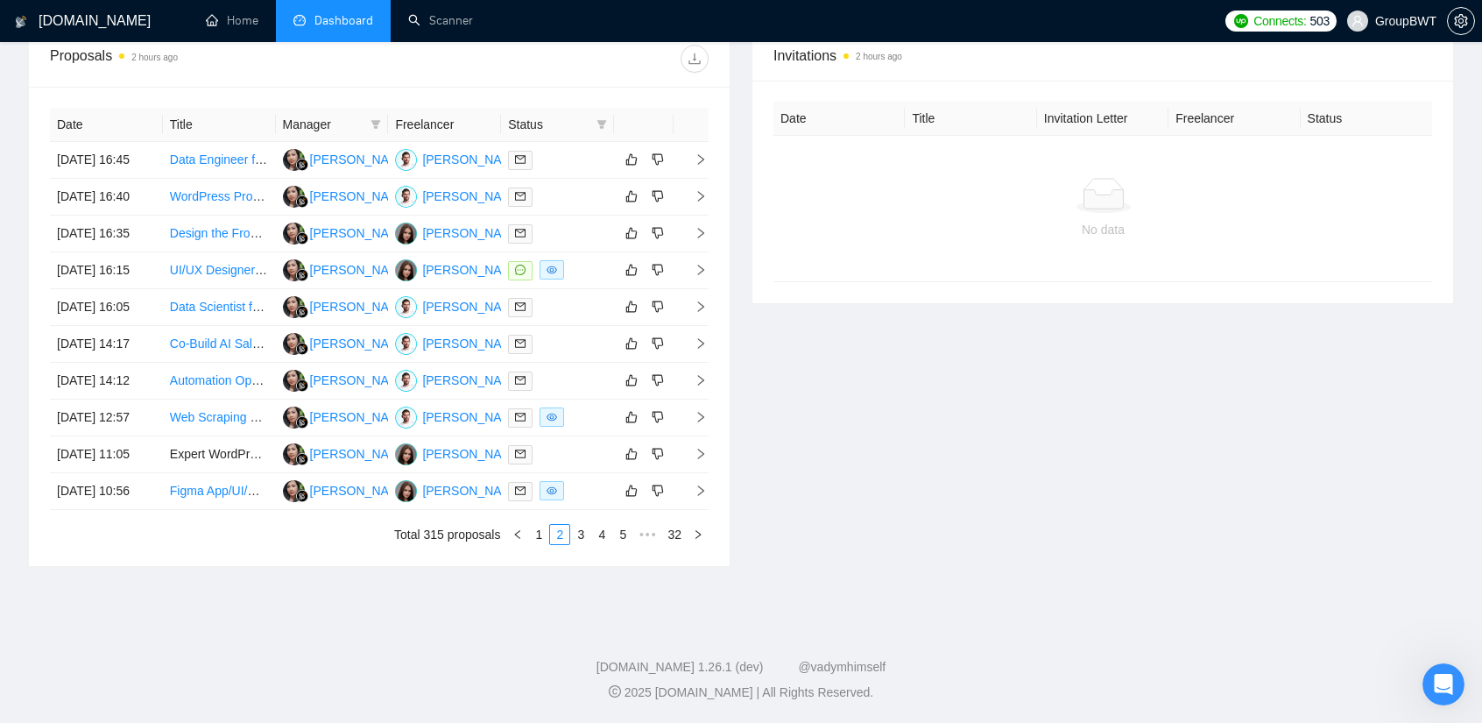
click at [869, 498] on div "Invitations 2 hours ago Date Title Invitation Letter Freelancer Status No data" at bounding box center [1102, 298] width 723 height 537
click at [582, 541] on link "3" at bounding box center [580, 534] width 19 height 19
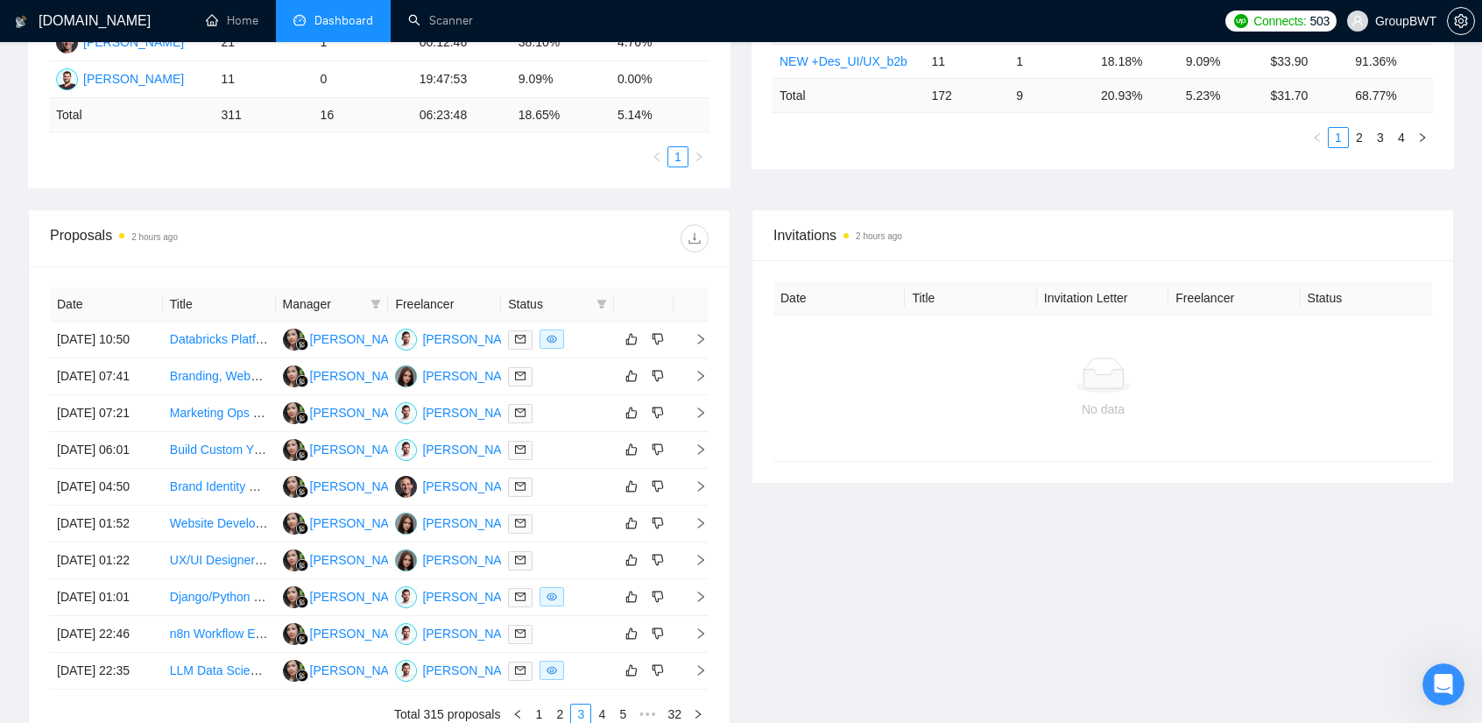
scroll to position [788, 0]
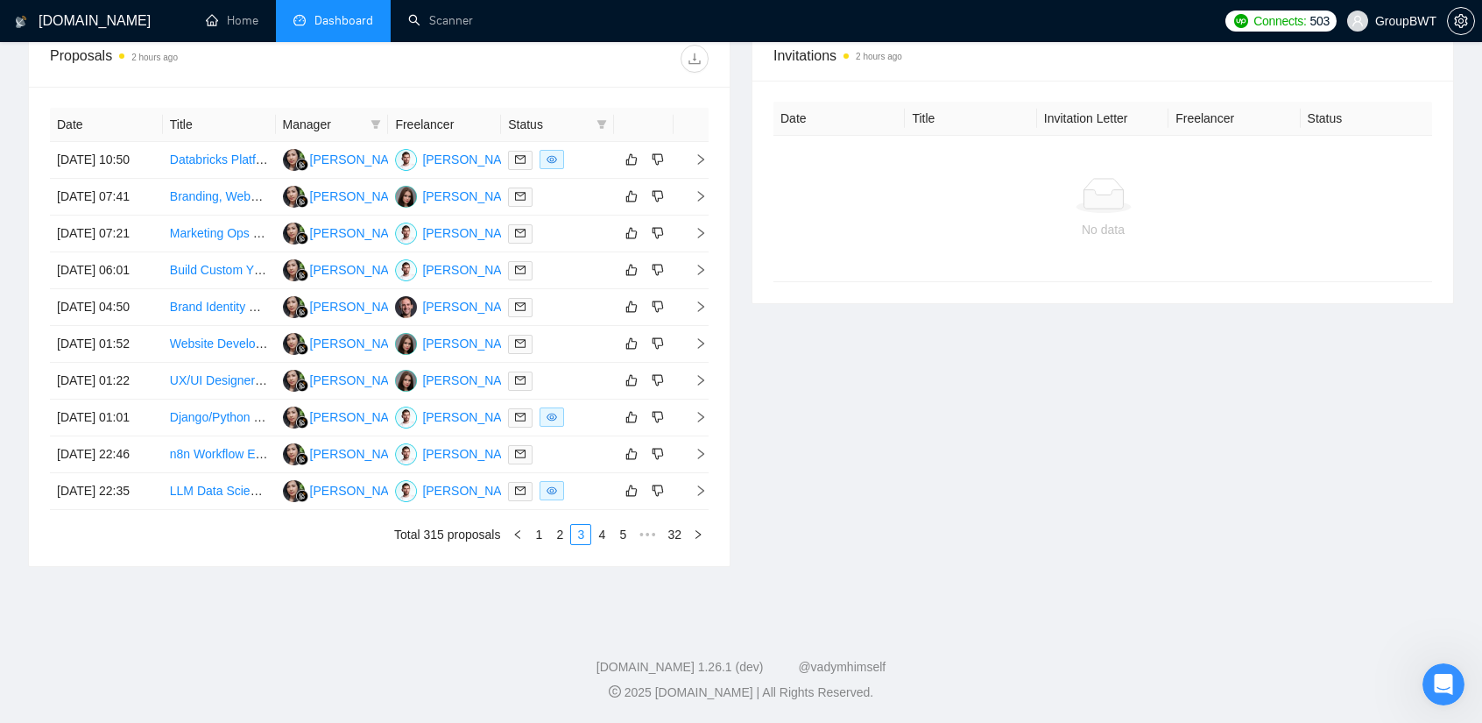
click at [841, 541] on div "Invitations 2 hours ago Date Title Invitation Letter Freelancer Status No data" at bounding box center [1102, 298] width 723 height 537
